Goal: Check status: Check status

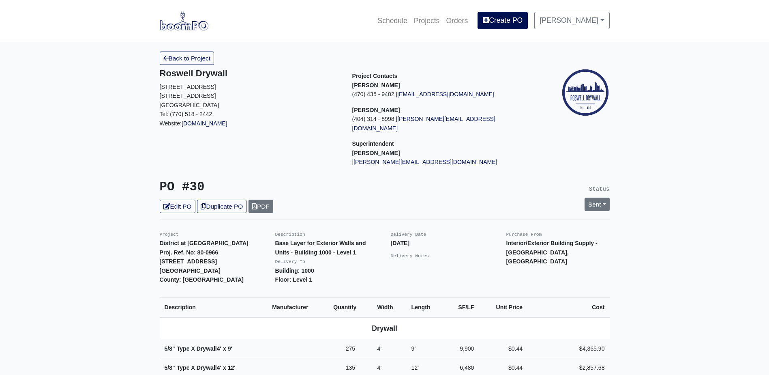
click at [196, 26] on img at bounding box center [184, 20] width 49 height 19
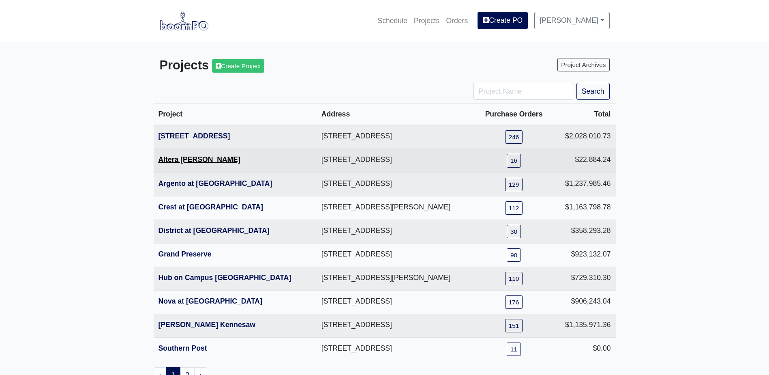
click at [182, 158] on link "Altera [PERSON_NAME]" at bounding box center [200, 159] width 82 height 8
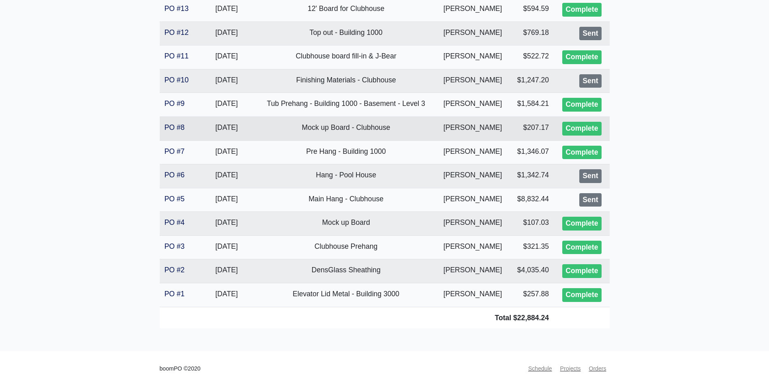
scroll to position [258, 0]
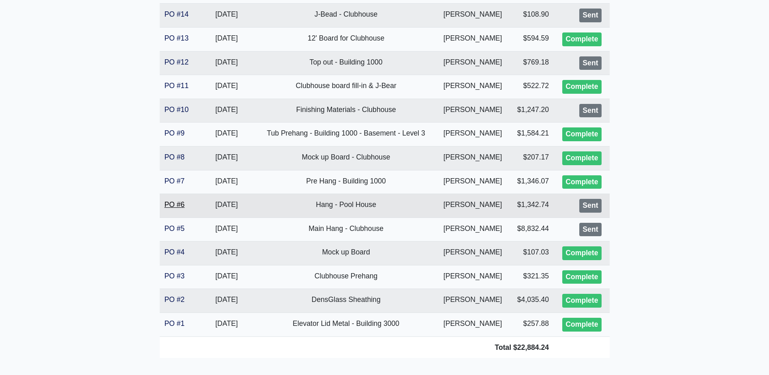
click at [181, 203] on link "PO #6" at bounding box center [175, 204] width 20 height 8
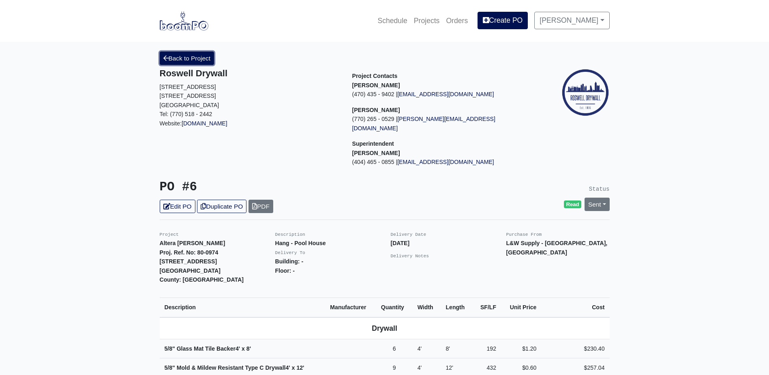
click at [183, 56] on link "Back to Project" at bounding box center [187, 57] width 55 height 13
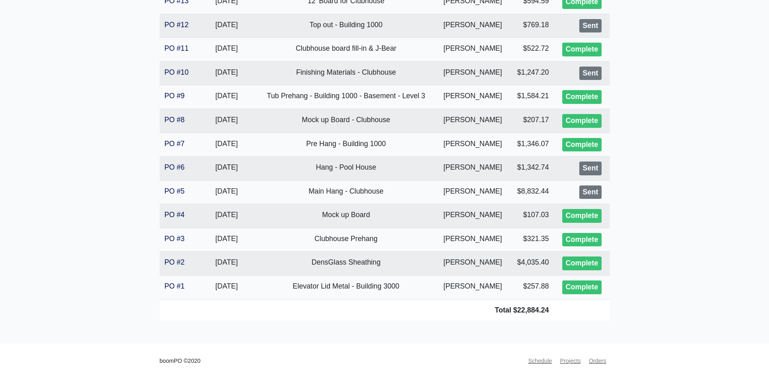
scroll to position [298, 0]
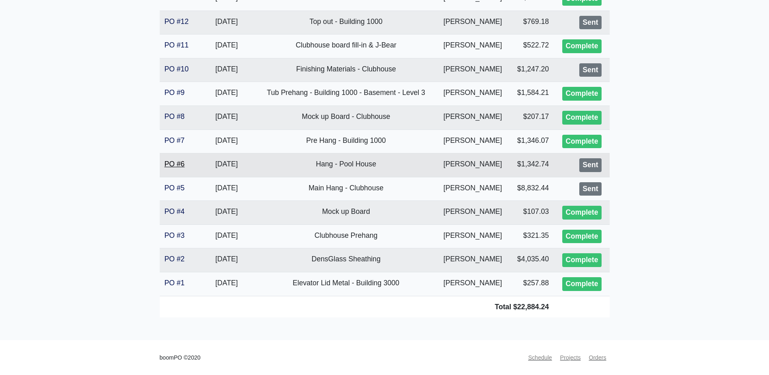
click at [171, 167] on link "PO #6" at bounding box center [175, 164] width 20 height 8
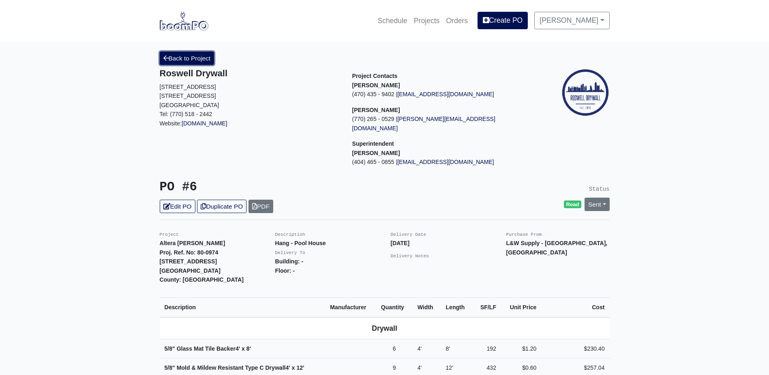
click at [188, 62] on link "Back to Project" at bounding box center [187, 57] width 55 height 13
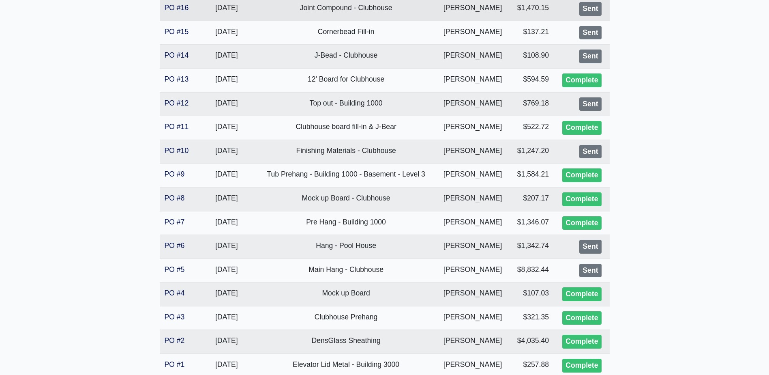
scroll to position [203, 0]
